Goal: Information Seeking & Learning: Understand process/instructions

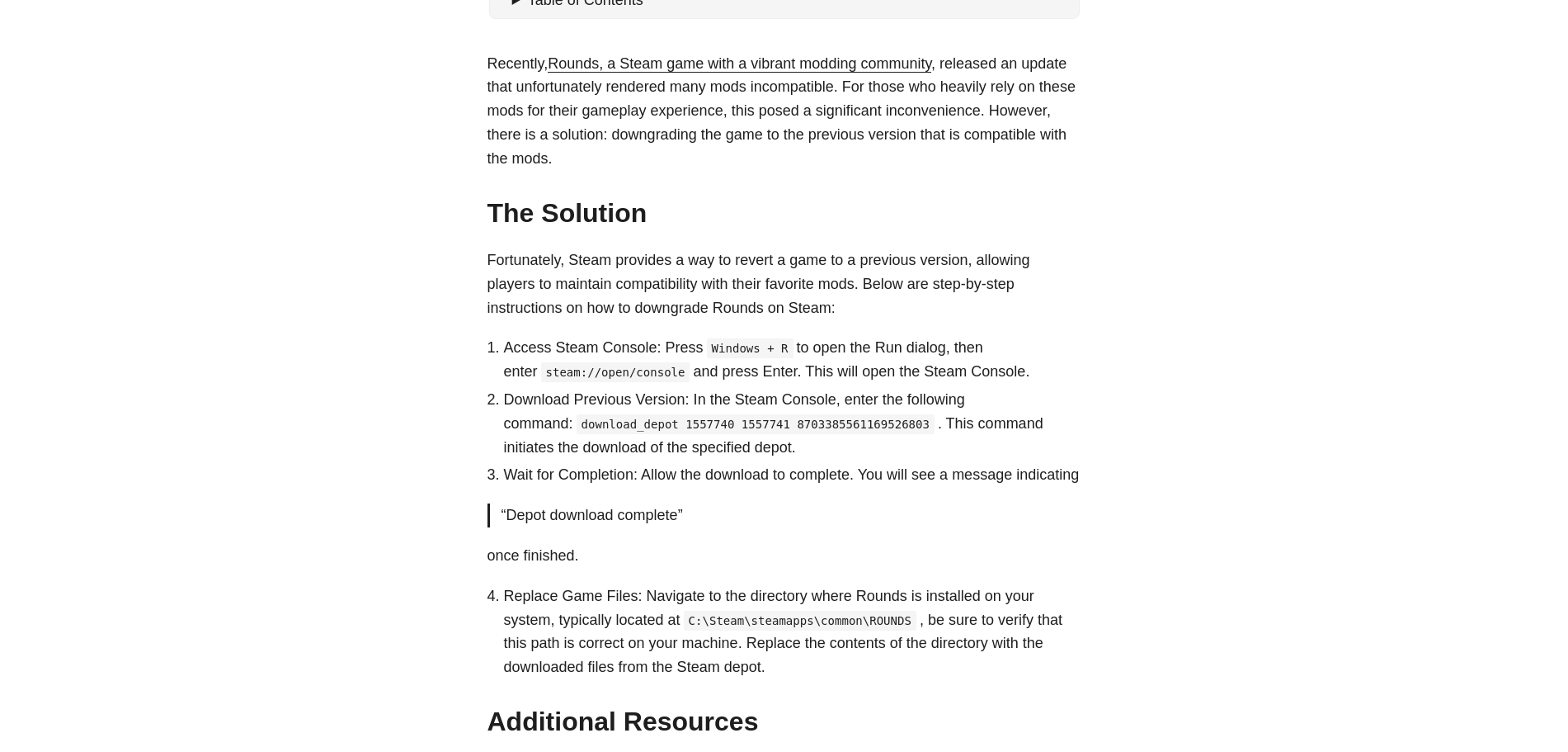
scroll to position [661, 0]
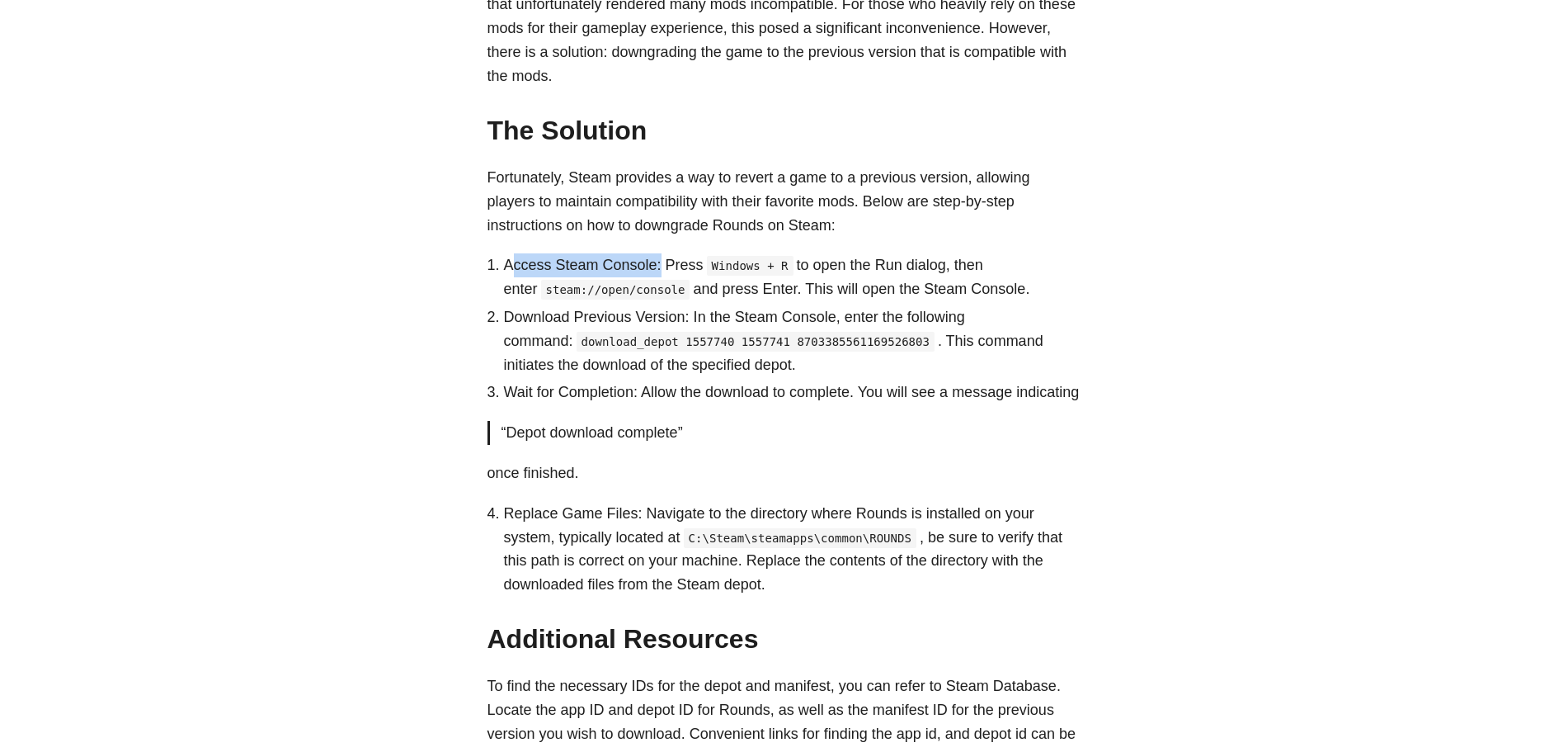
drag, startPoint x: 627, startPoint y: 267, endPoint x: 653, endPoint y: 267, distance: 26.0
click at [653, 267] on li "Access Steam Console: Press Windows + R to open the Run dialog, then enter stea…" at bounding box center [793, 277] width 577 height 48
drag, startPoint x: 523, startPoint y: 340, endPoint x: 691, endPoint y: 332, distance: 168.2
click at [691, 332] on code "download_depot 1557740 1557741 8703385561169526803" at bounding box center [755, 341] width 358 height 20
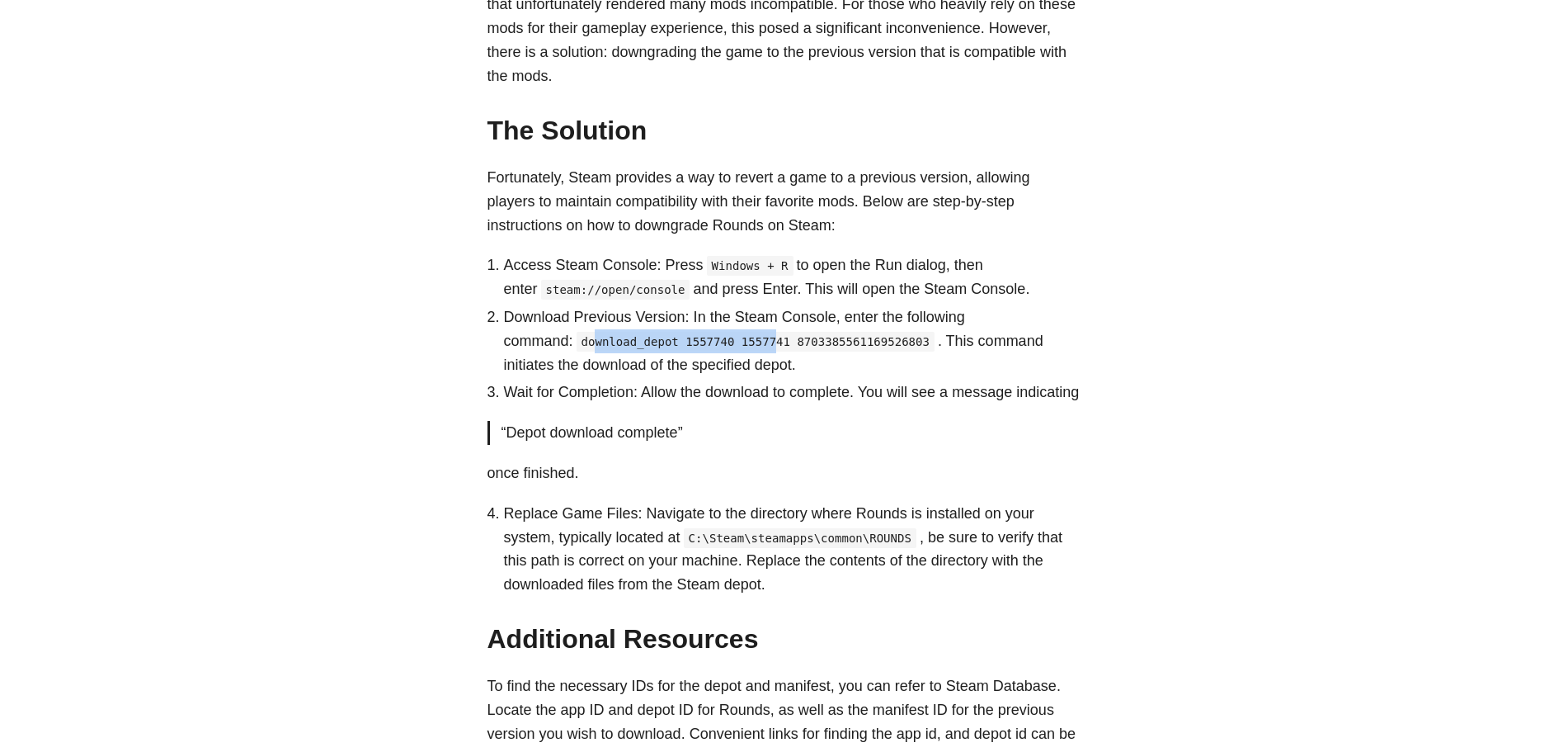
click at [691, 332] on code "download_depot 1557740 1557741 8703385561169526803" at bounding box center [755, 341] width 358 height 20
drag, startPoint x: 512, startPoint y: 345, endPoint x: 694, endPoint y: 339, distance: 182.1
click at [694, 339] on code "download_depot 1557740 1557741 8703385561169526803" at bounding box center [755, 341] width 358 height 20
drag, startPoint x: 540, startPoint y: 344, endPoint x: 691, endPoint y: 337, distance: 151.2
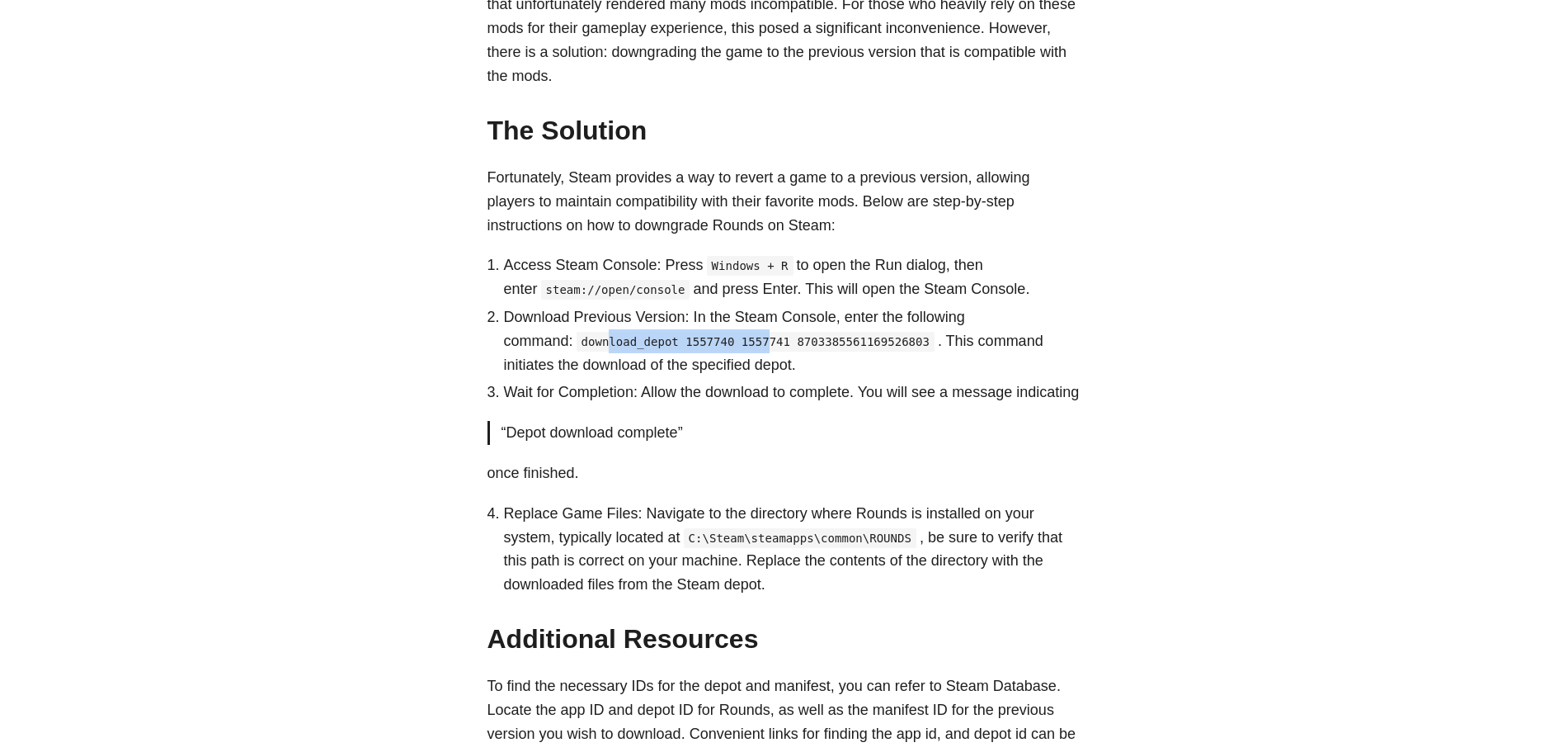
click at [685, 337] on code "download_depot 1557740 1557741 8703385561169526803" at bounding box center [755, 341] width 358 height 20
click at [691, 337] on code "download_depot 1557740 1557741 8703385561169526803" at bounding box center [755, 341] width 358 height 20
drag, startPoint x: 681, startPoint y: 334, endPoint x: 745, endPoint y: 333, distance: 64.0
click at [738, 333] on code "download_depot 1557740 1557741 8703385561169526803" at bounding box center [755, 341] width 358 height 20
click at [745, 333] on code "download_depot 1557740 1557741 8703385561169526803" at bounding box center [755, 341] width 358 height 20
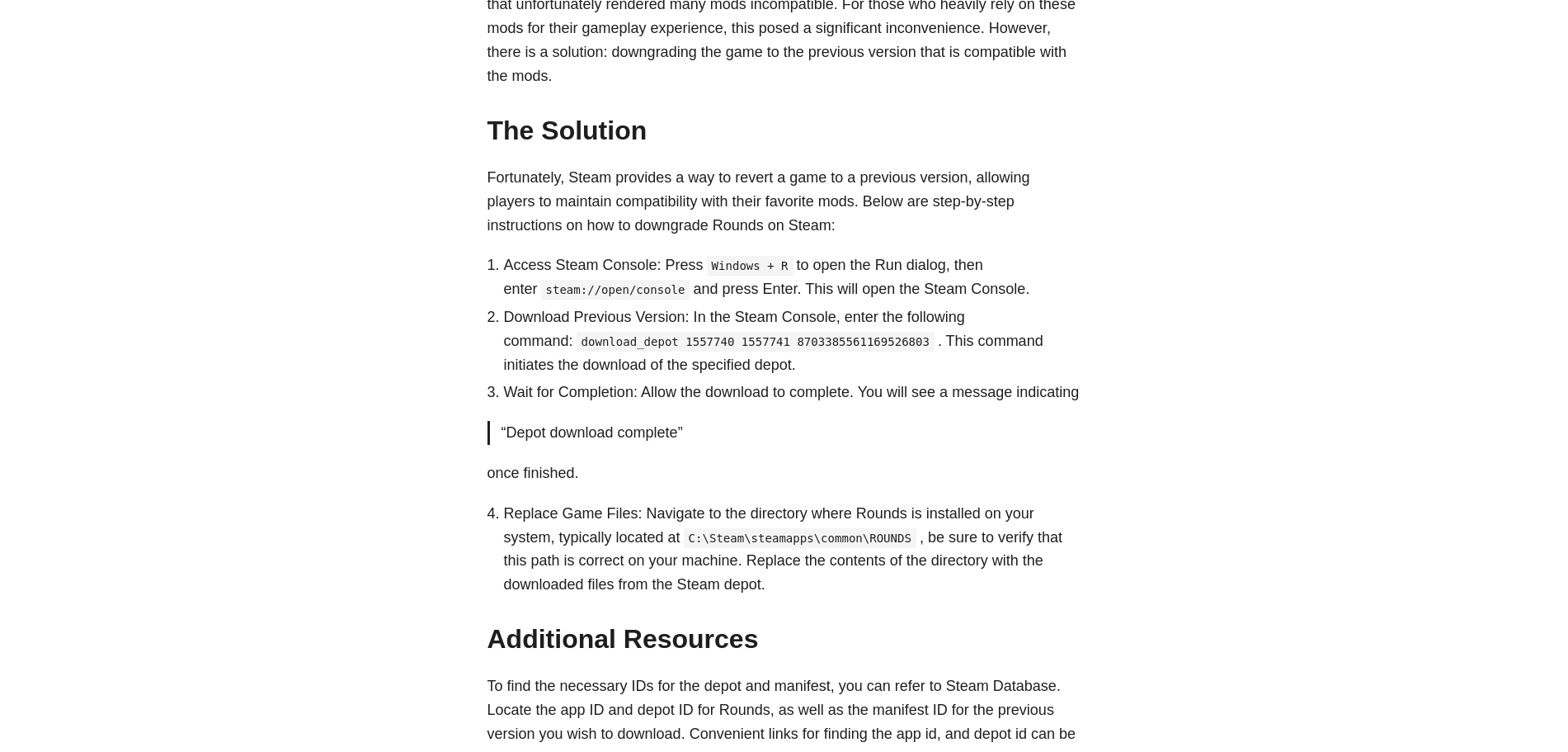
click at [1327, 448] on body "[PERSON_NAME] Home About Posts Tags Archive Resume" at bounding box center [784, 227] width 1568 height 1776
drag, startPoint x: 1027, startPoint y: 676, endPoint x: 962, endPoint y: 649, distance: 70.4
click at [1027, 655] on h2 "Additional Resources #" at bounding box center [784, 638] width 594 height 32
drag, startPoint x: 639, startPoint y: 291, endPoint x: 515, endPoint y: 295, distance: 124.1
click at [541, 295] on code "steam://open/console" at bounding box center [616, 289] width 149 height 20
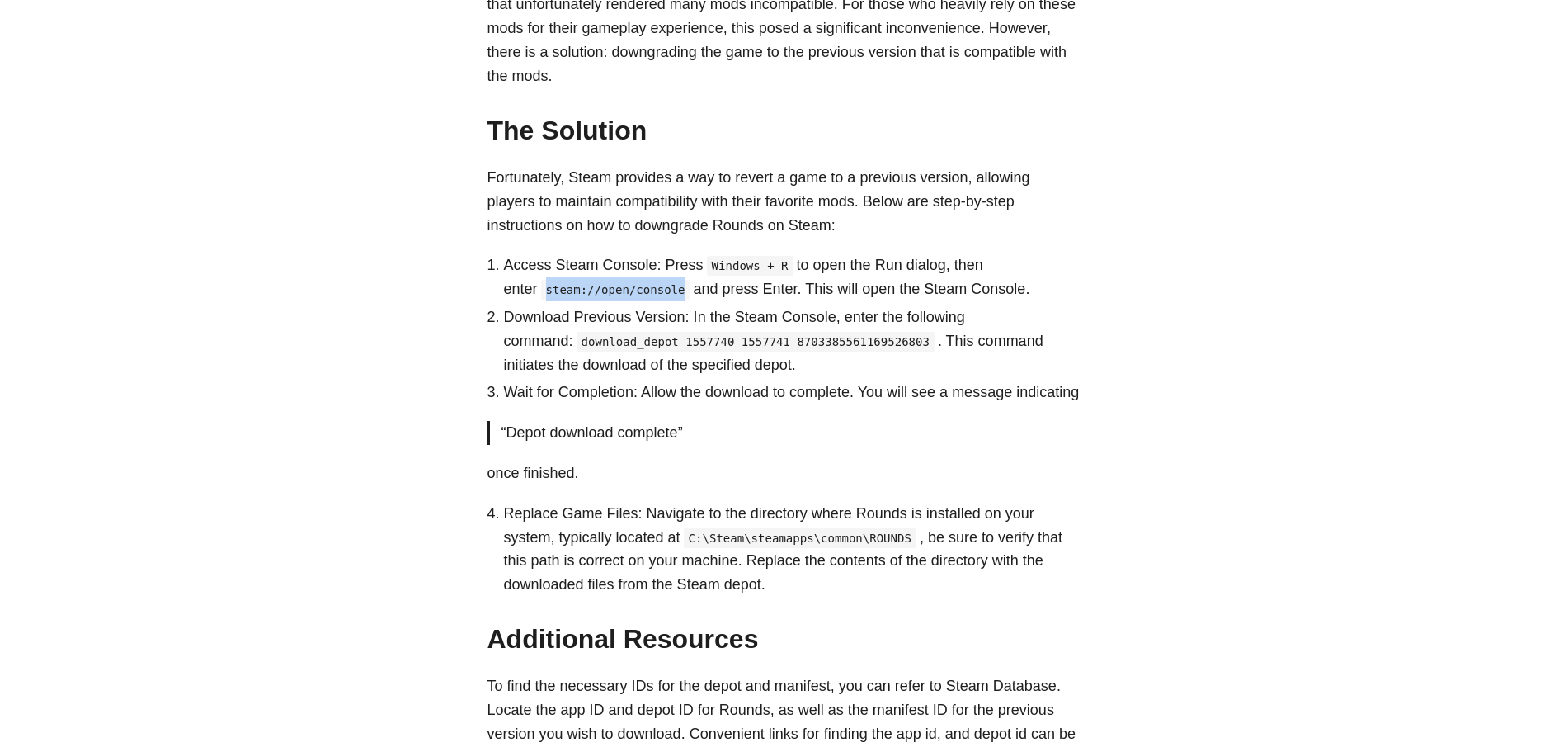
copy code "steam://open/console"
click at [586, 336] on code "download_depot 1557740 1557741 8703385561169526803" at bounding box center [755, 341] width 358 height 20
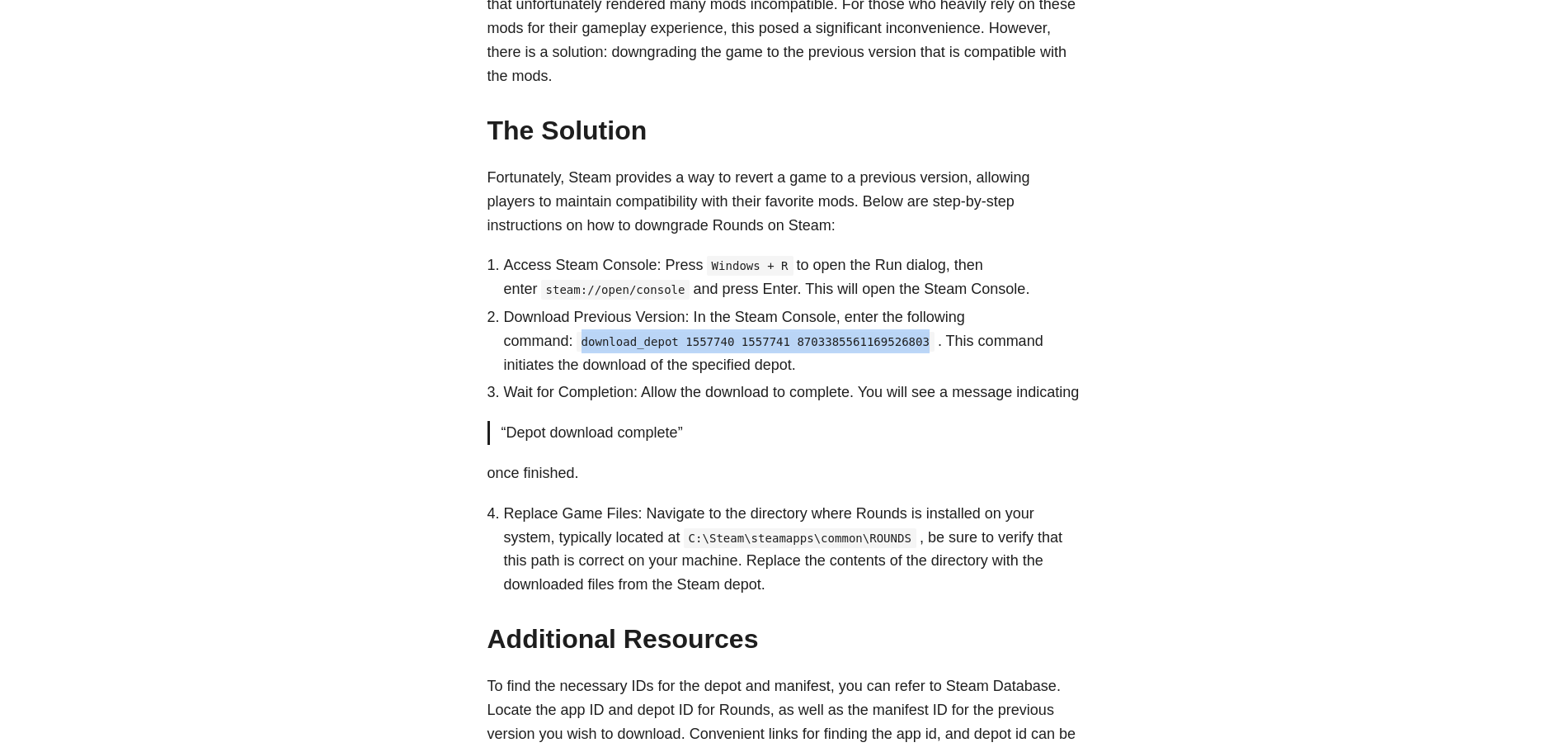
drag, startPoint x: 512, startPoint y: 343, endPoint x: 828, endPoint y: 350, distance: 316.1
click at [828, 350] on code "download_depot 1557740 1557741 8703385561169526803" at bounding box center [755, 341] width 358 height 20
copy code "download_depot 1557740 1557741 8703385561169526803"
drag, startPoint x: 555, startPoint y: 397, endPoint x: 696, endPoint y: 397, distance: 141.0
click at [696, 397] on li "Wait for Completion: Allow the download to complete. You will see a message ind…" at bounding box center [793, 392] width 577 height 24
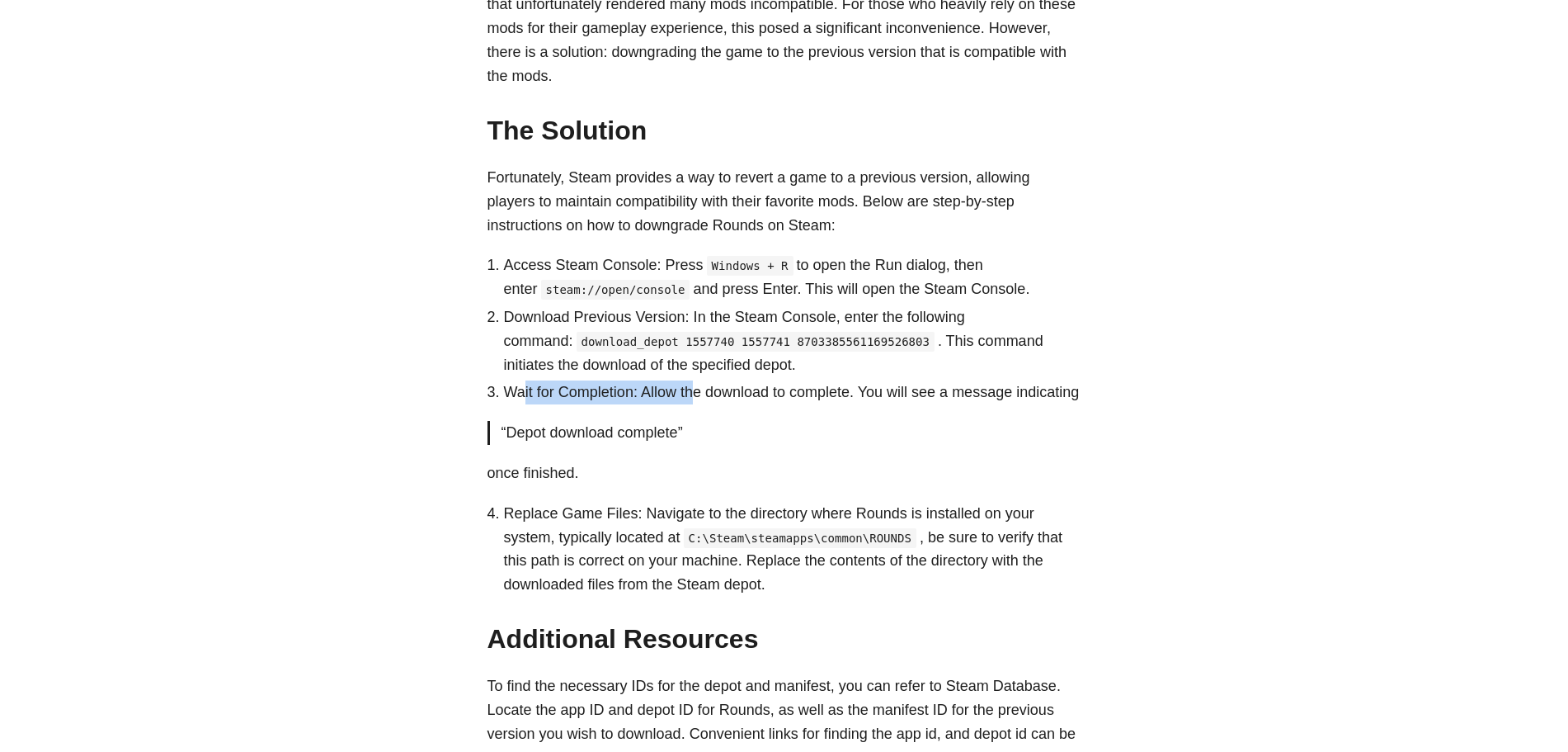
click at [696, 397] on li "Wait for Completion: Allow the download to complete. You will see a message ind…" at bounding box center [793, 392] width 577 height 24
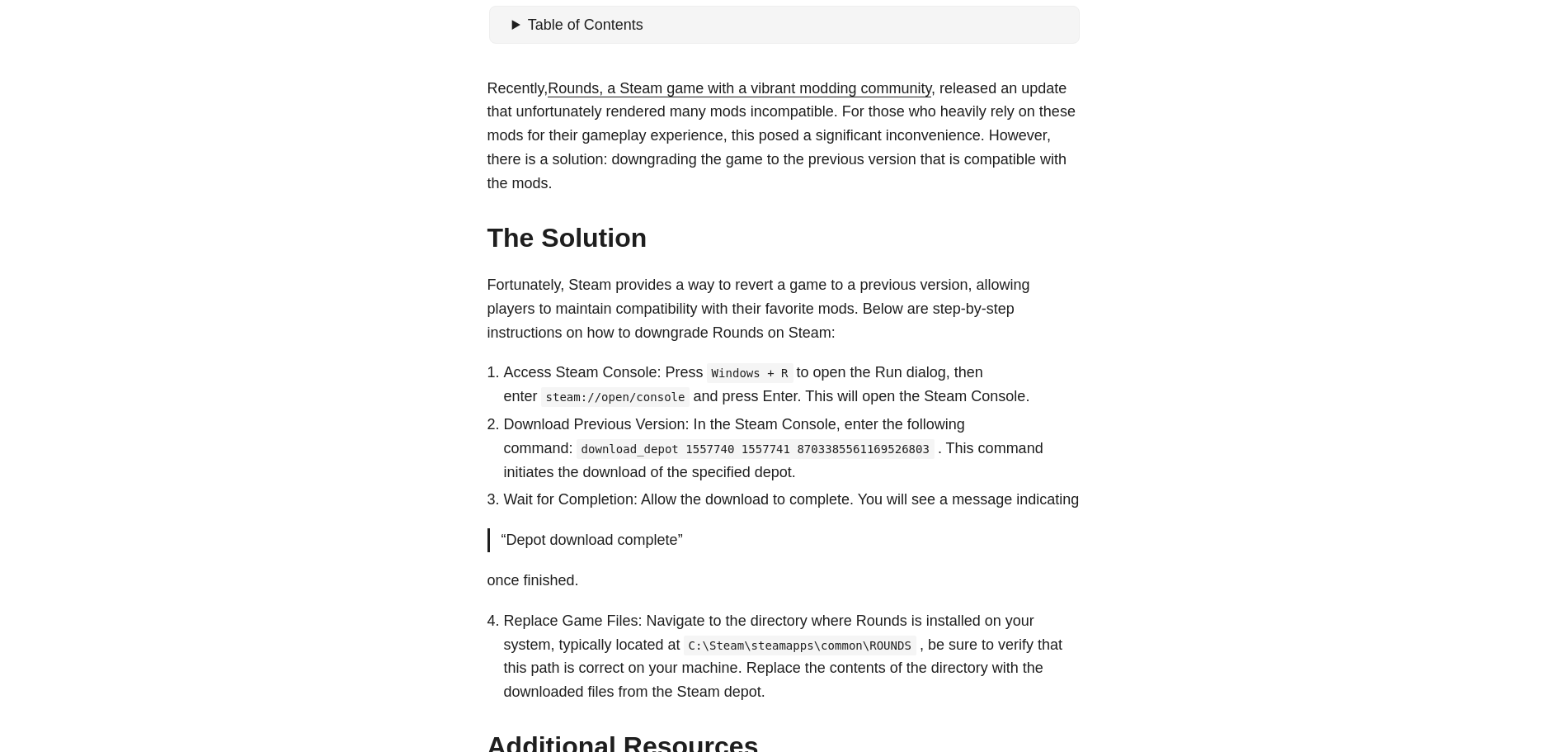
scroll to position [718, 0]
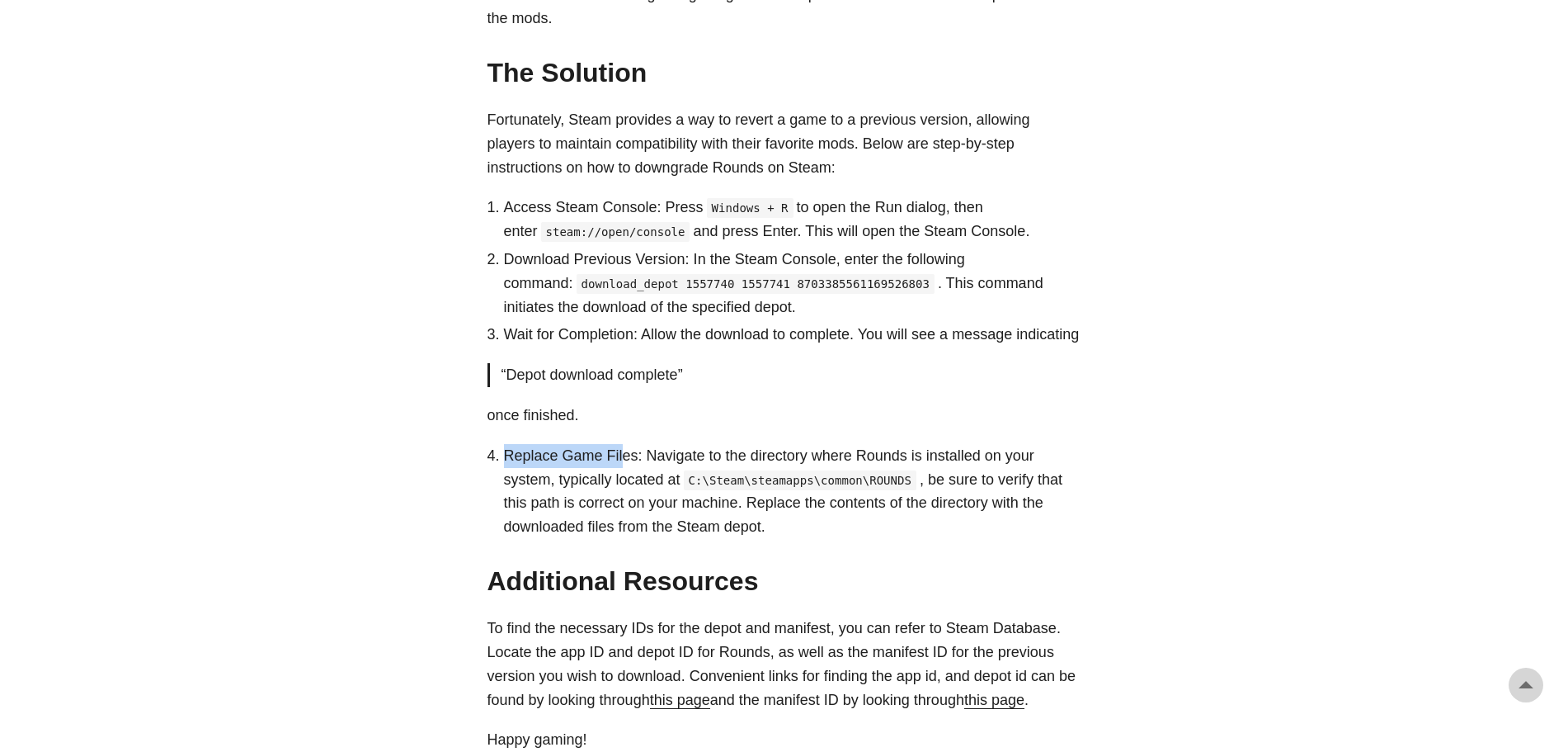
drag, startPoint x: 504, startPoint y: 475, endPoint x: 631, endPoint y: 470, distance: 127.1
click at [628, 470] on li "Replace Game Files: Navigate to the directory where Rounds is installed on your…" at bounding box center [793, 491] width 577 height 95
click at [631, 470] on li "Replace Game Files: Navigate to the directory where Rounds is installed on your…" at bounding box center [793, 491] width 577 height 95
